Goal: Information Seeking & Learning: Learn about a topic

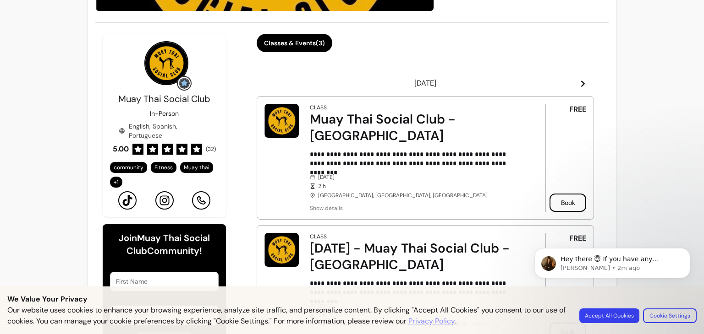
scroll to position [302, 0]
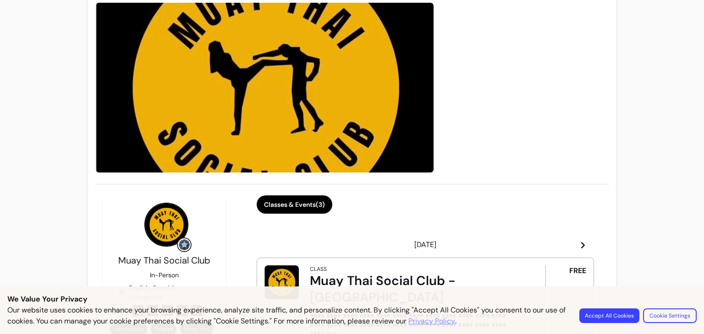
scroll to position [77, 0]
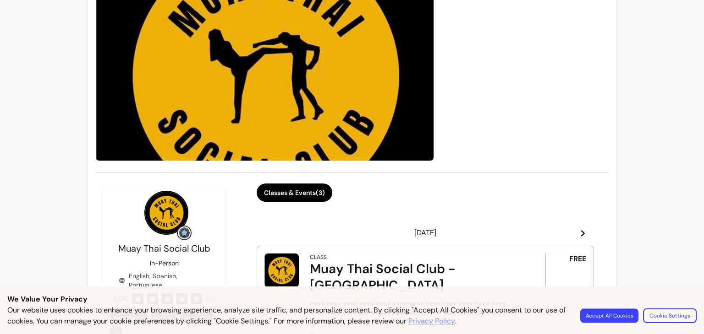
click at [614, 312] on button "Accept All Cookies" at bounding box center [609, 316] width 58 height 14
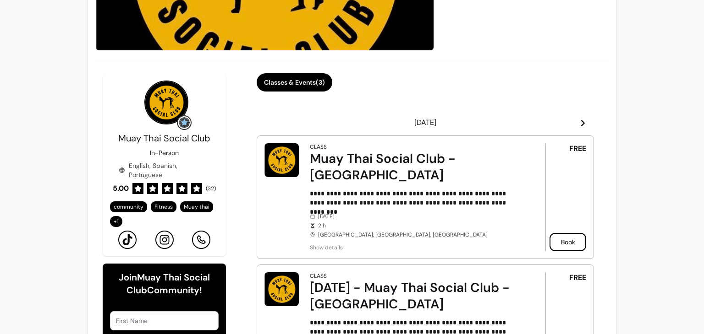
scroll to position [0, 0]
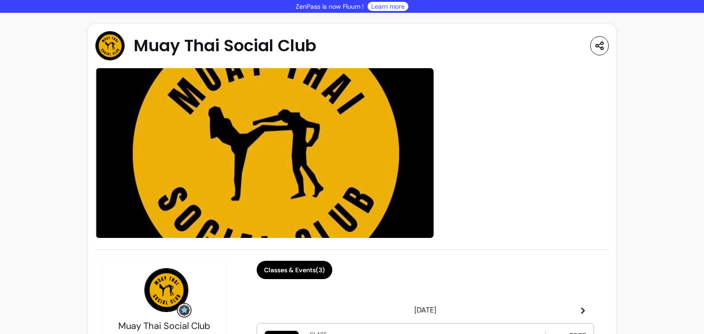
drag, startPoint x: 689, startPoint y: 51, endPoint x: 689, endPoint y: 61, distance: 10.1
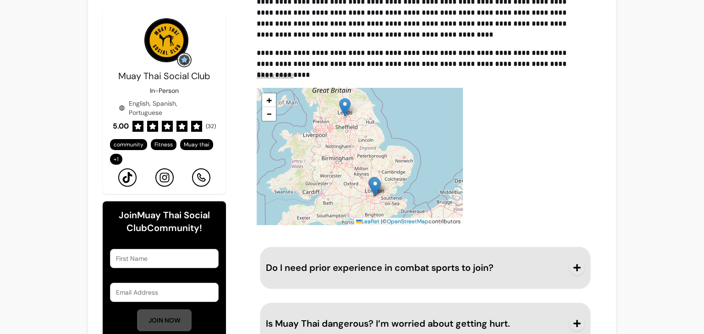
scroll to position [1073, 0]
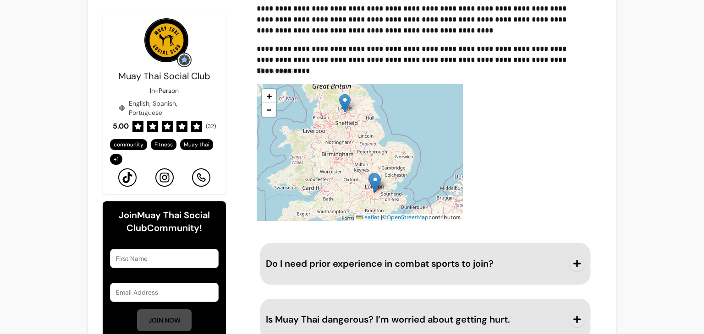
click at [277, 66] on span "Show more" at bounding box center [275, 71] width 37 height 10
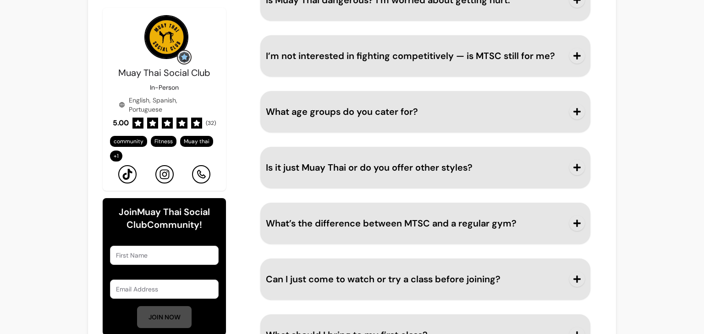
scroll to position [1852, 0]
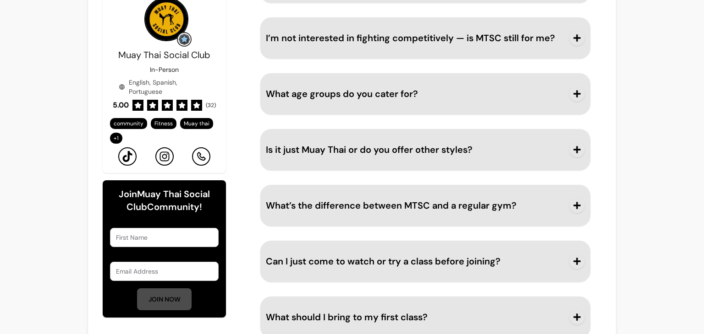
click at [573, 146] on icon "button" at bounding box center [577, 150] width 8 height 8
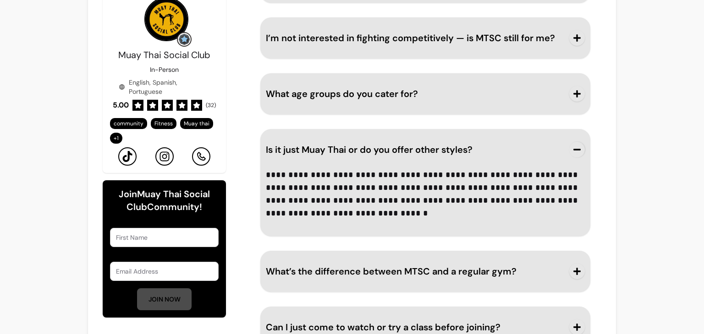
click at [573, 268] on icon "button" at bounding box center [577, 272] width 8 height 8
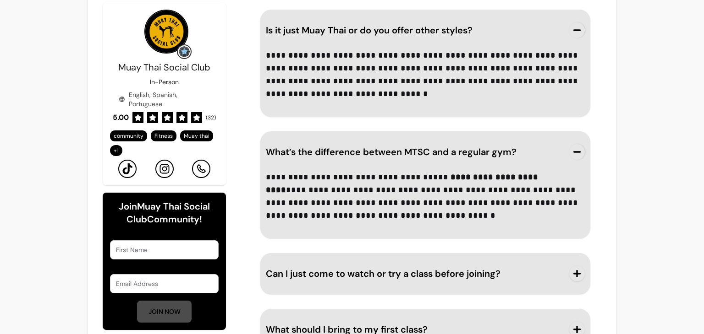
scroll to position [1984, 0]
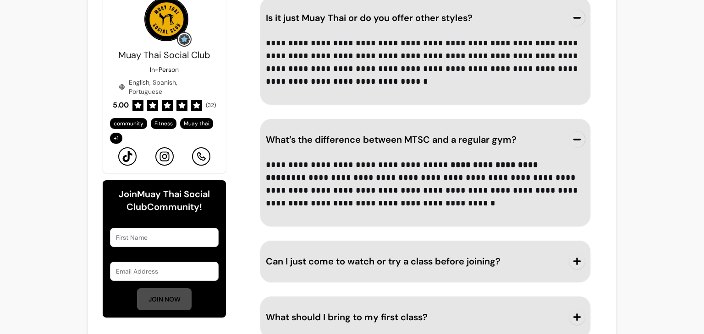
click at [578, 310] on span "button" at bounding box center [577, 318] width 16 height 16
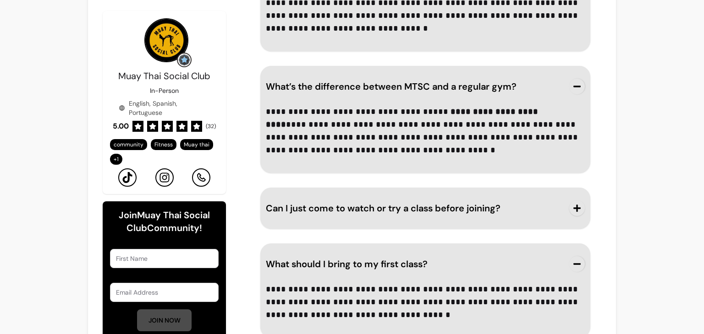
scroll to position [0, 0]
